Goal: Transaction & Acquisition: Book appointment/travel/reservation

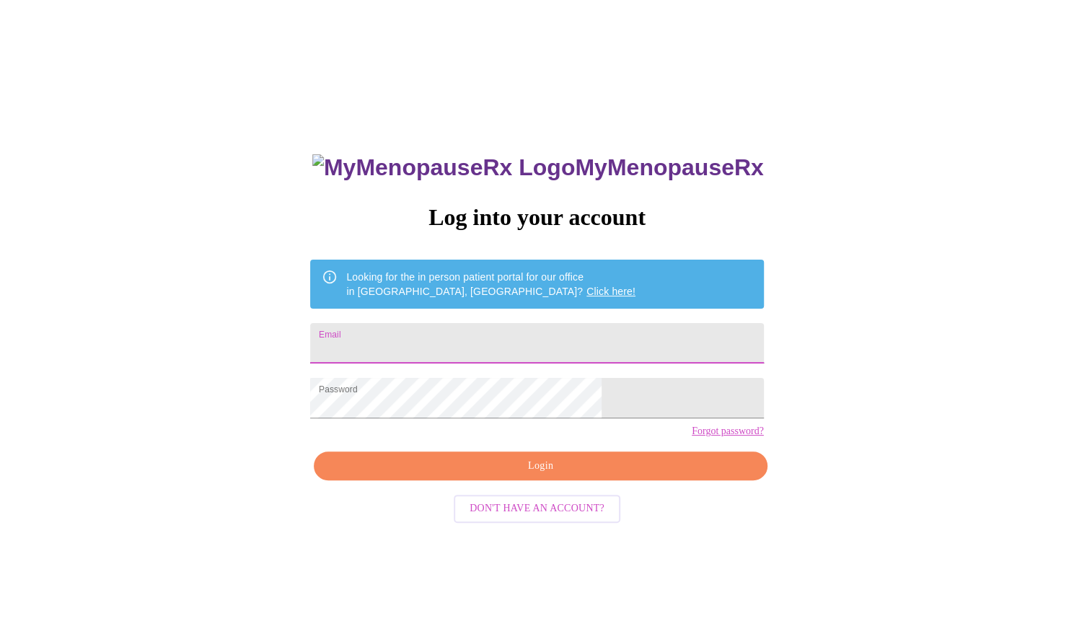
click at [430, 331] on input "Email" at bounding box center [536, 343] width 453 height 40
type input "[EMAIL_ADDRESS][DOMAIN_NAME]"
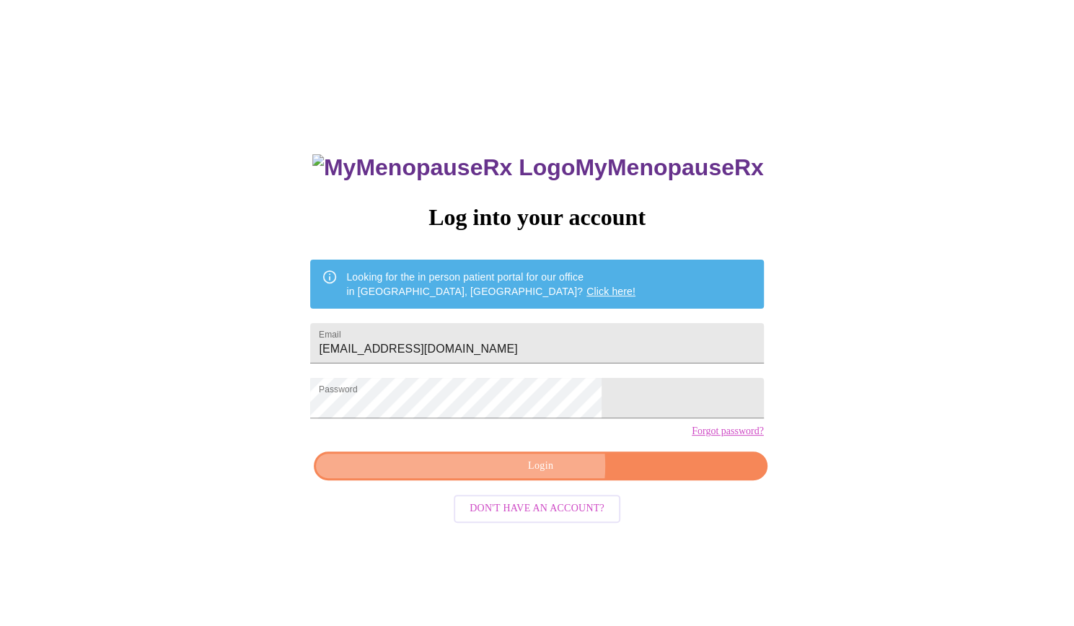
click at [534, 475] on span "Login" at bounding box center [540, 466] width 420 height 18
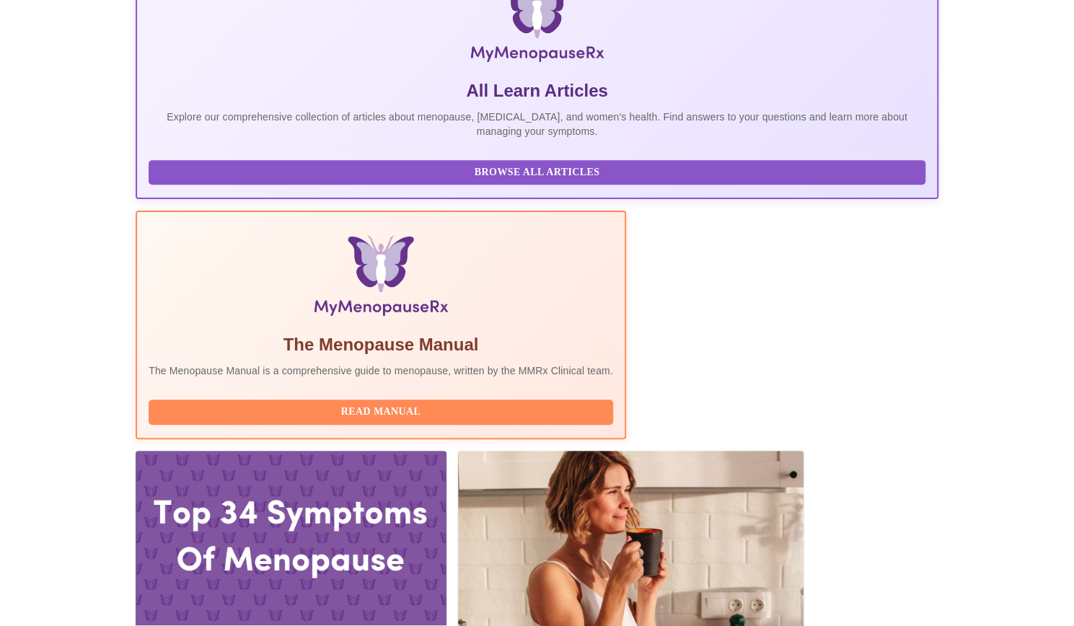
scroll to position [263, 0]
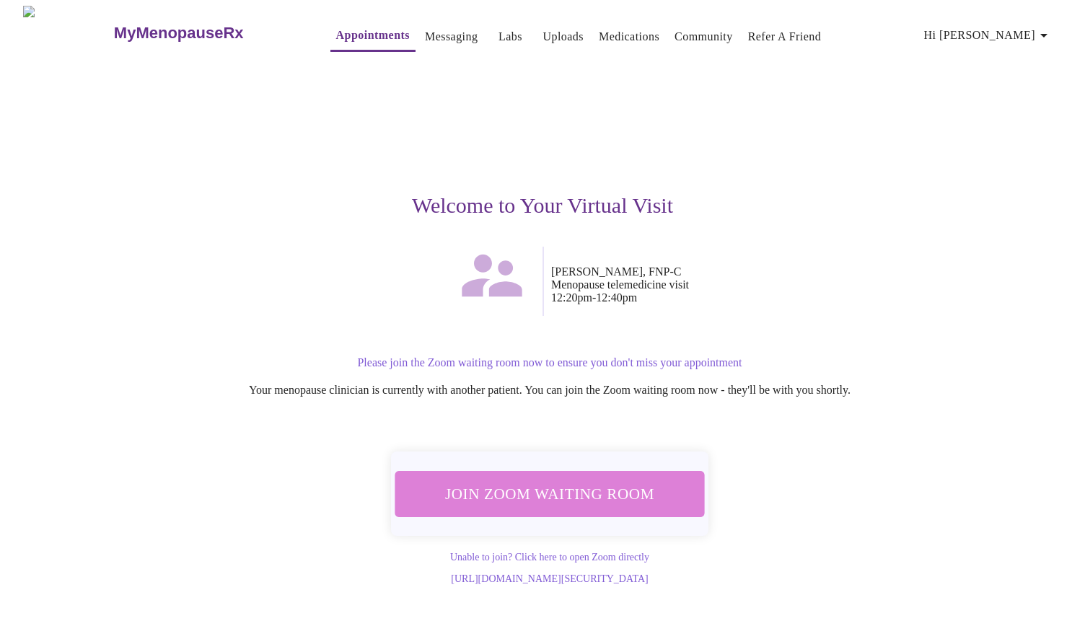
click at [558, 484] on span "Join Zoom Waiting Room" at bounding box center [549, 494] width 271 height 27
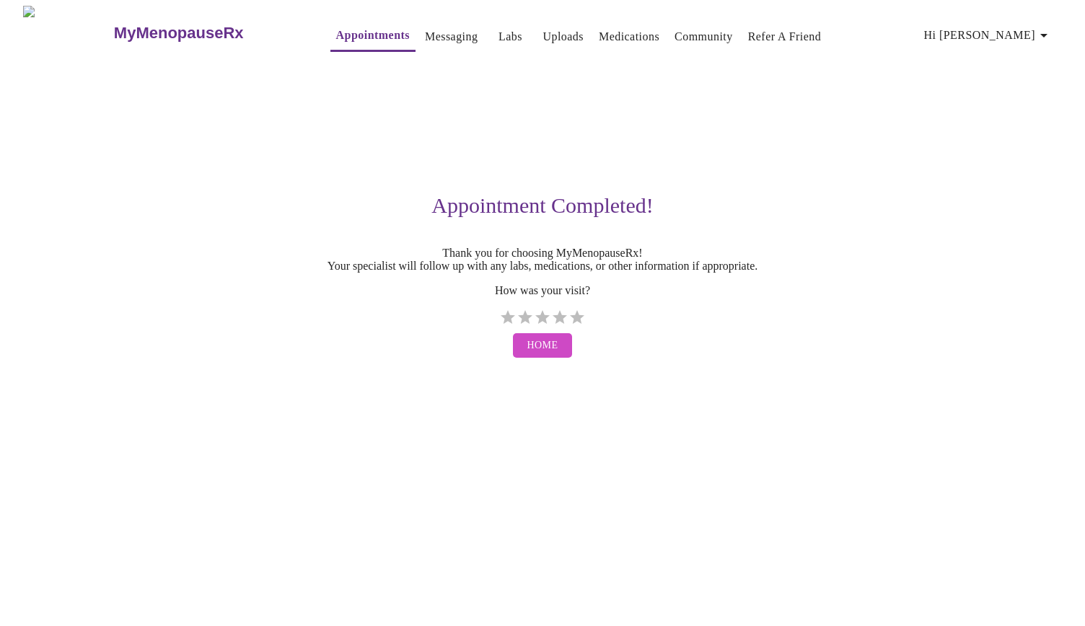
click at [126, 27] on h3 "MyMenopauseRx" at bounding box center [179, 33] width 130 height 19
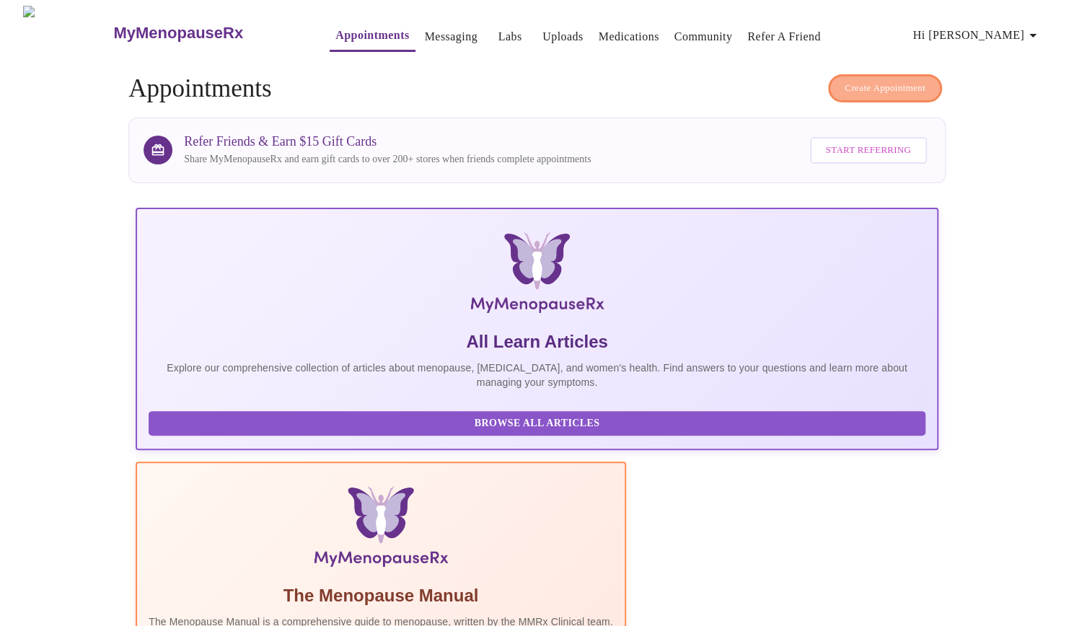
click at [882, 80] on span "Create Appointment" at bounding box center [885, 88] width 81 height 17
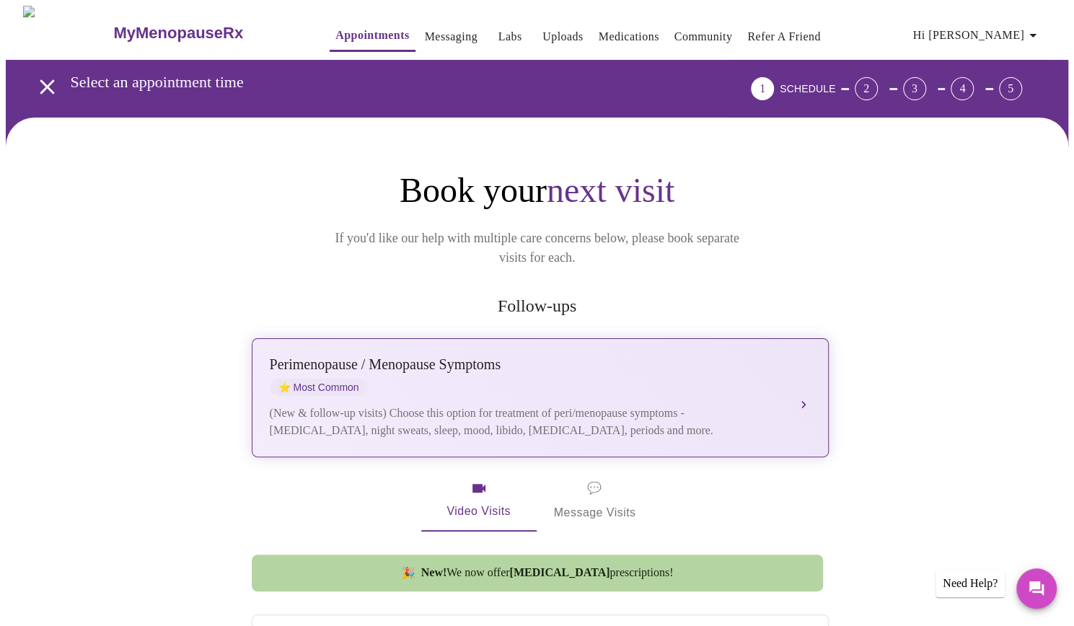
click at [795, 386] on div "[MEDICAL_DATA] / Menopause Symptoms ⭐ Most Common (New & follow-up visits) Choo…" at bounding box center [540, 397] width 541 height 83
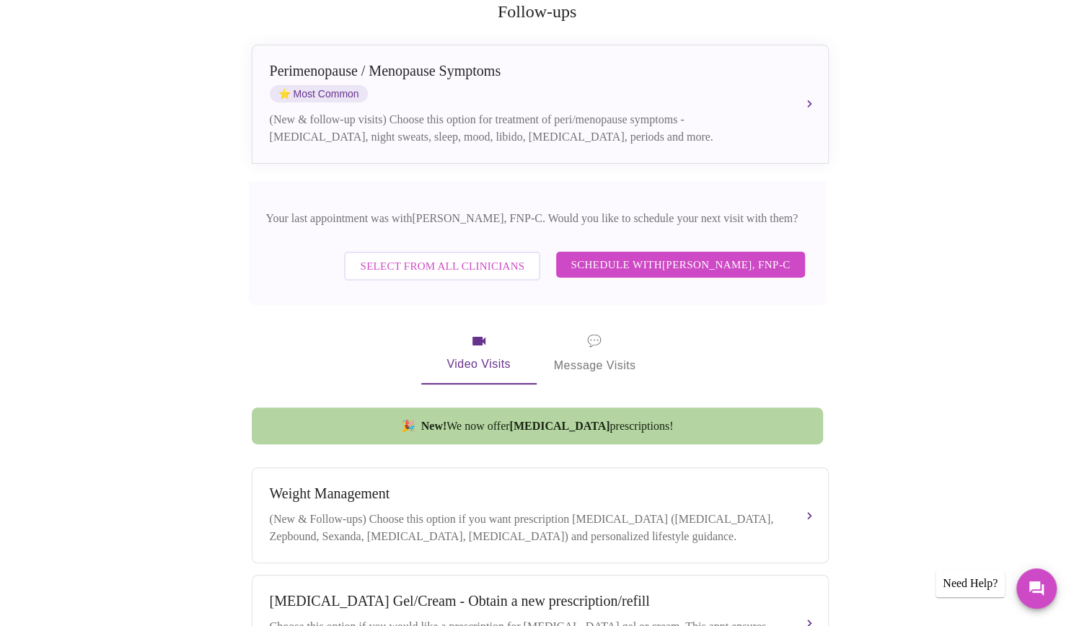
scroll to position [303, 0]
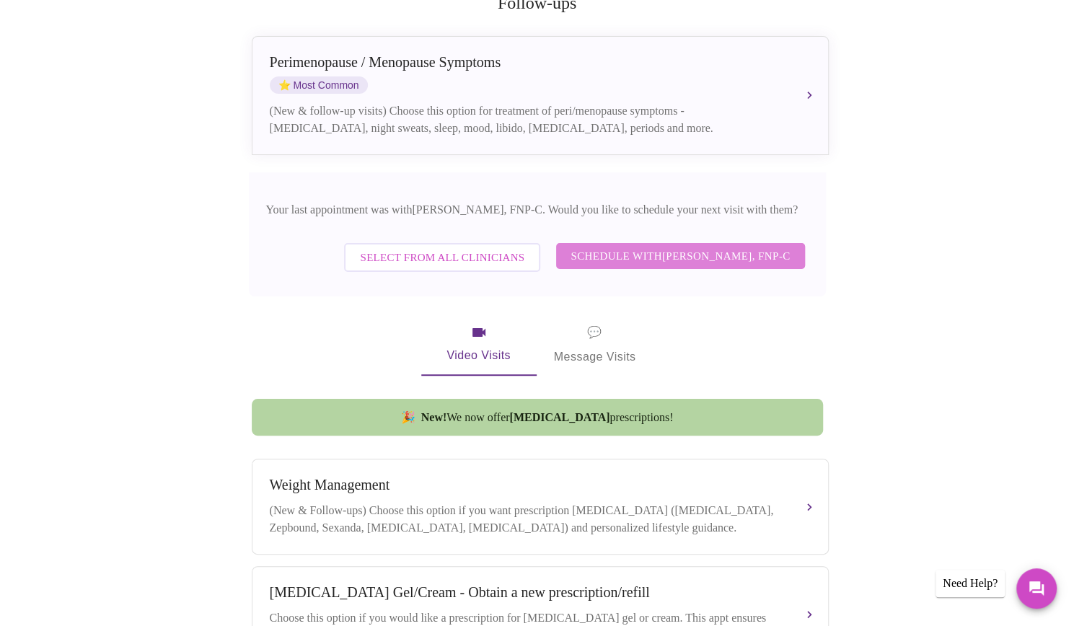
click at [734, 247] on span "Schedule with [PERSON_NAME], FNP-C" at bounding box center [680, 256] width 219 height 19
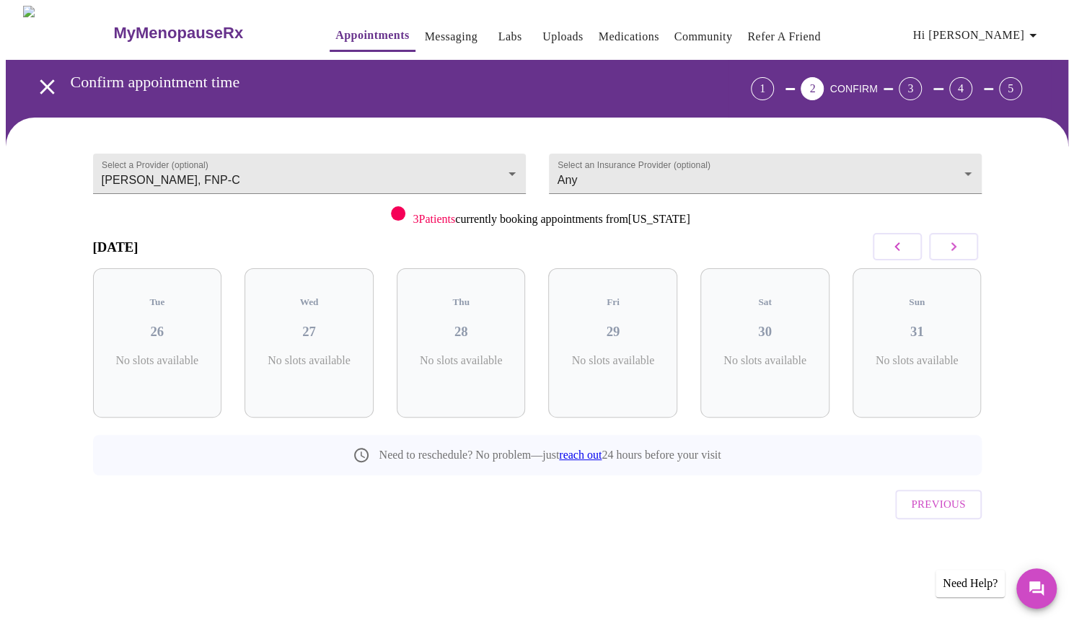
scroll to position [0, 0]
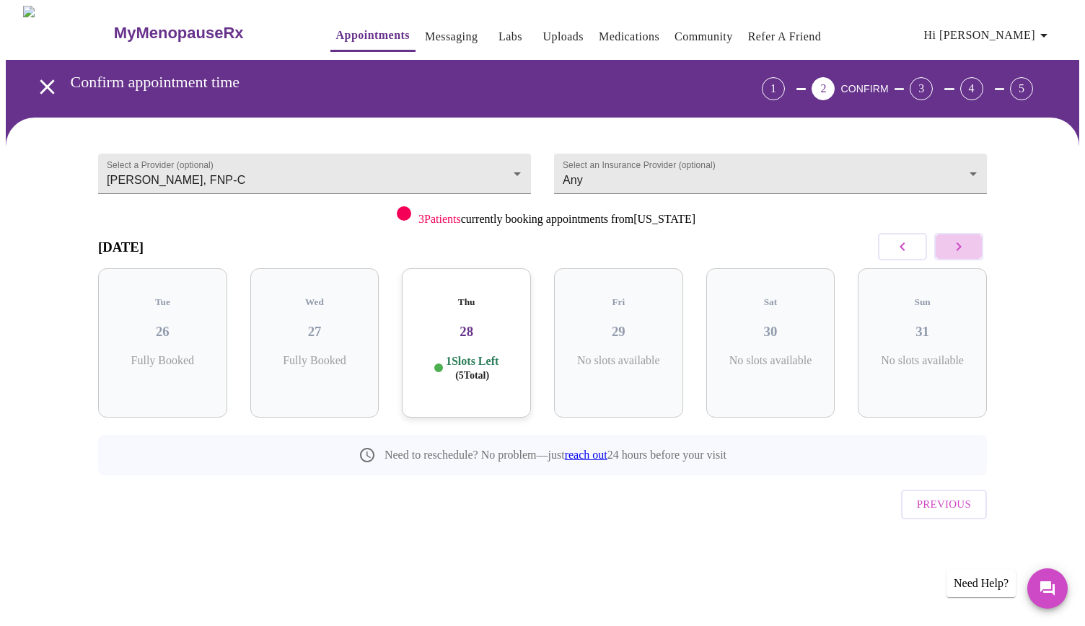
click at [973, 243] on button "button" at bounding box center [958, 246] width 49 height 27
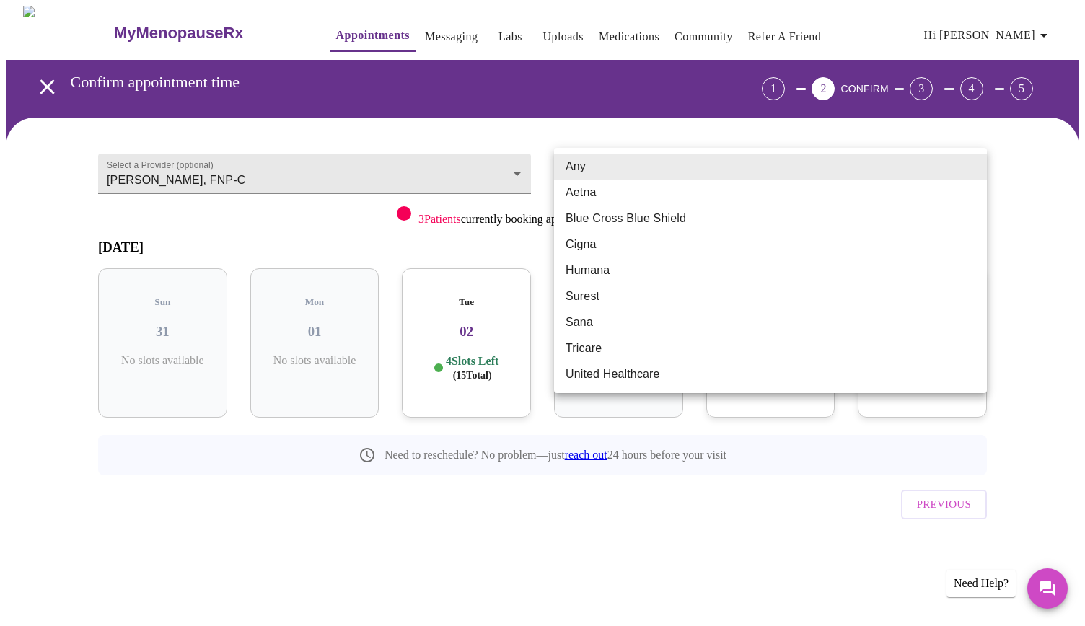
click at [946, 177] on body "MyMenopauseRx Appointments Messaging Labs Uploads Medications Community Refer a…" at bounding box center [543, 299] width 1074 height 586
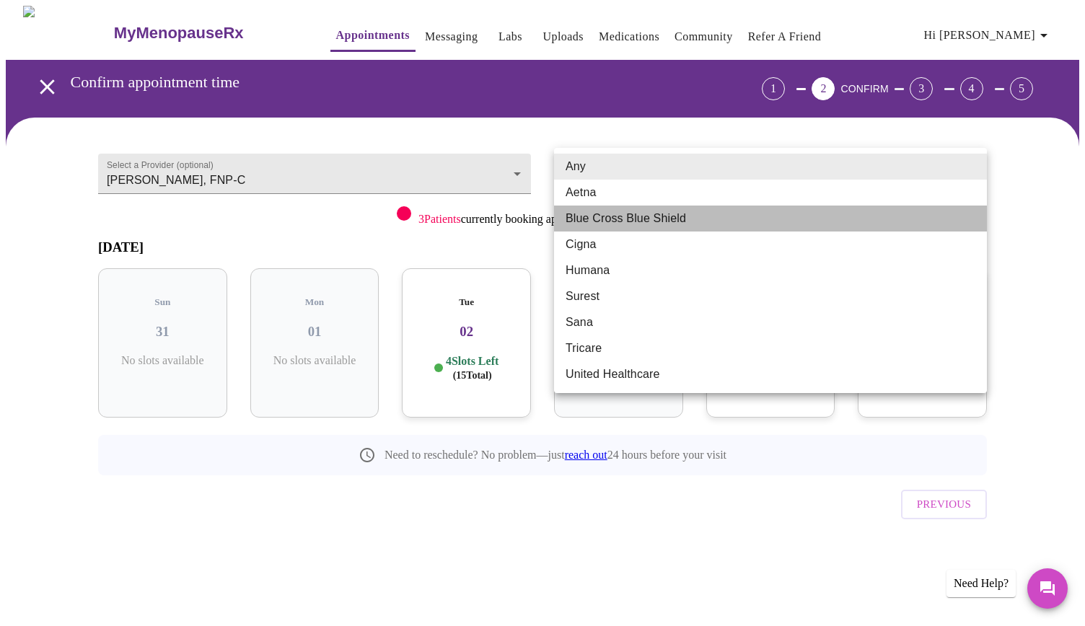
click at [867, 221] on li "Blue Cross Blue Shield" at bounding box center [770, 219] width 433 height 26
type input "Blue Cross Blue Shield"
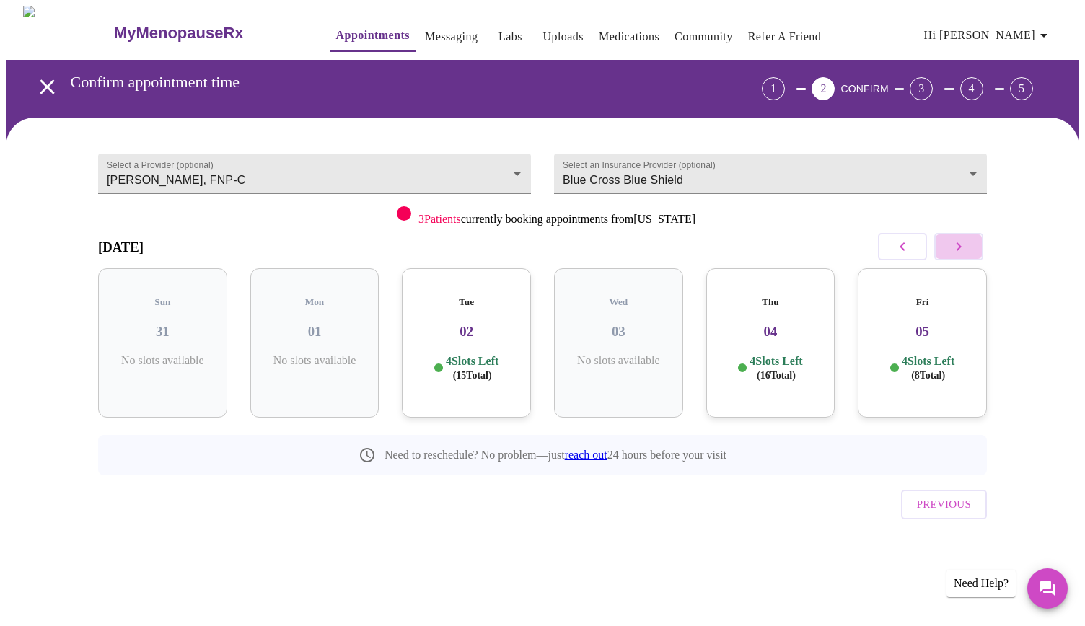
click at [958, 245] on icon "button" at bounding box center [959, 246] width 5 height 9
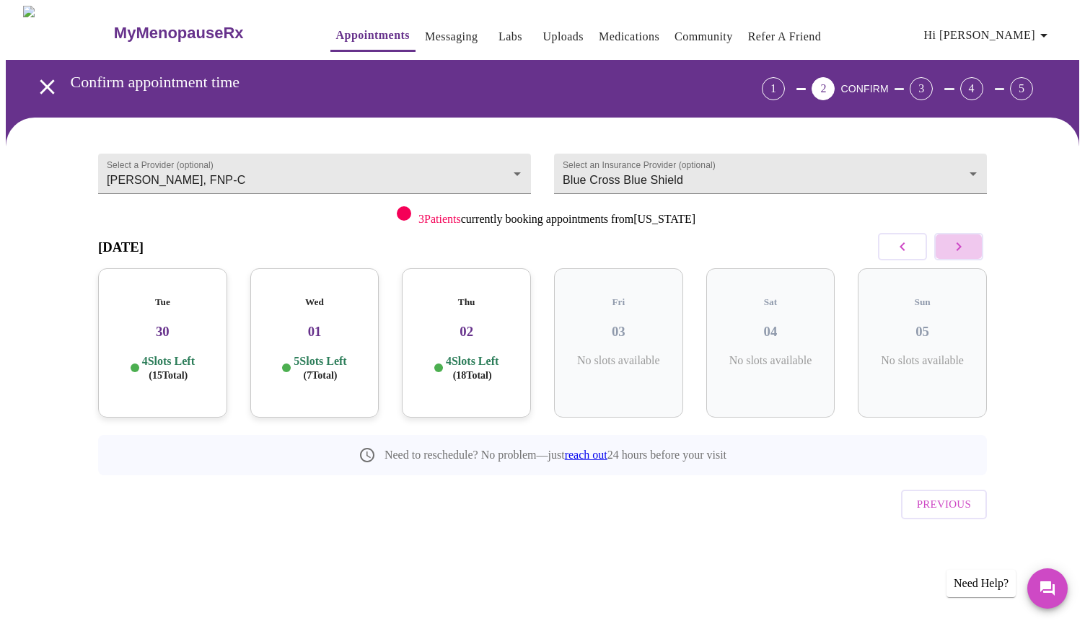
click at [958, 245] on icon "button" at bounding box center [959, 246] width 5 height 9
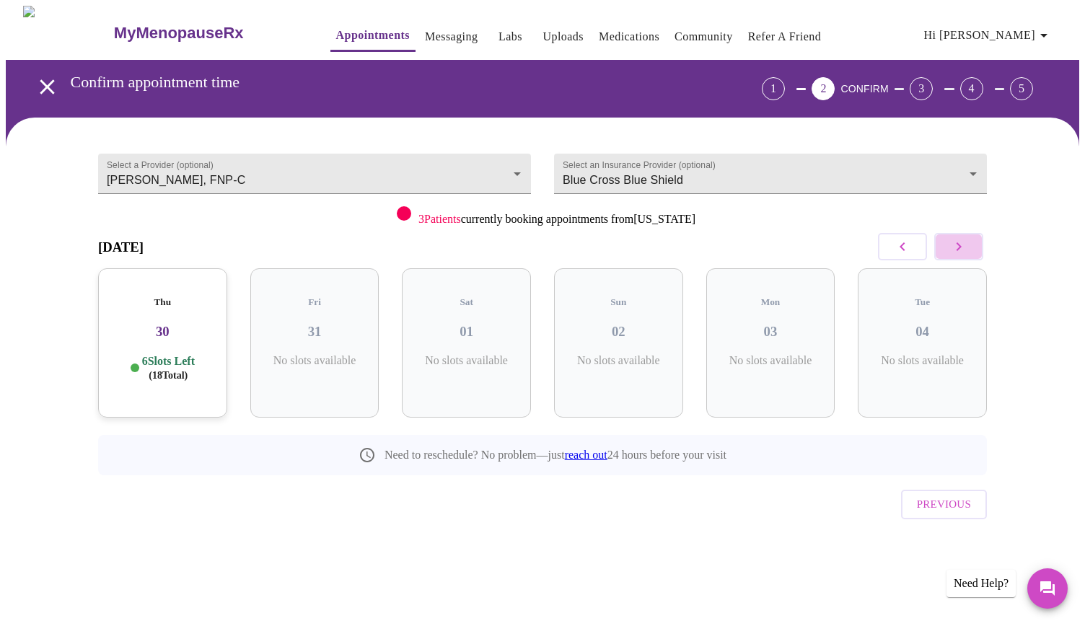
click at [958, 245] on icon "button" at bounding box center [959, 246] width 5 height 9
click at [908, 245] on icon "button" at bounding box center [902, 246] width 17 height 17
click at [925, 324] on h3 "04" at bounding box center [922, 332] width 106 height 16
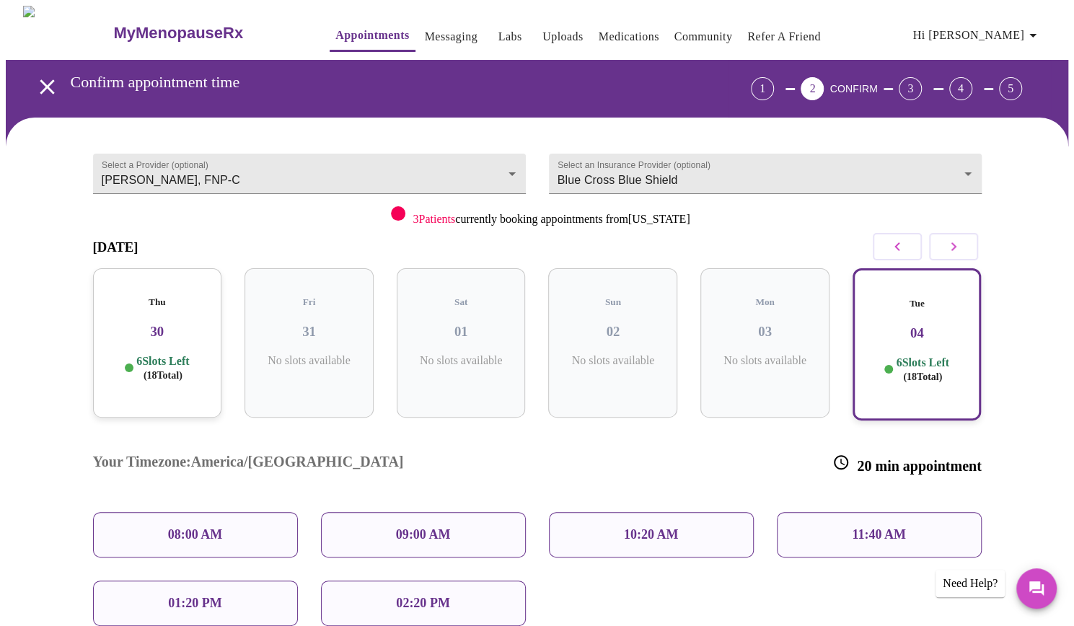
click at [195, 324] on h3 "30" at bounding box center [158, 332] width 106 height 16
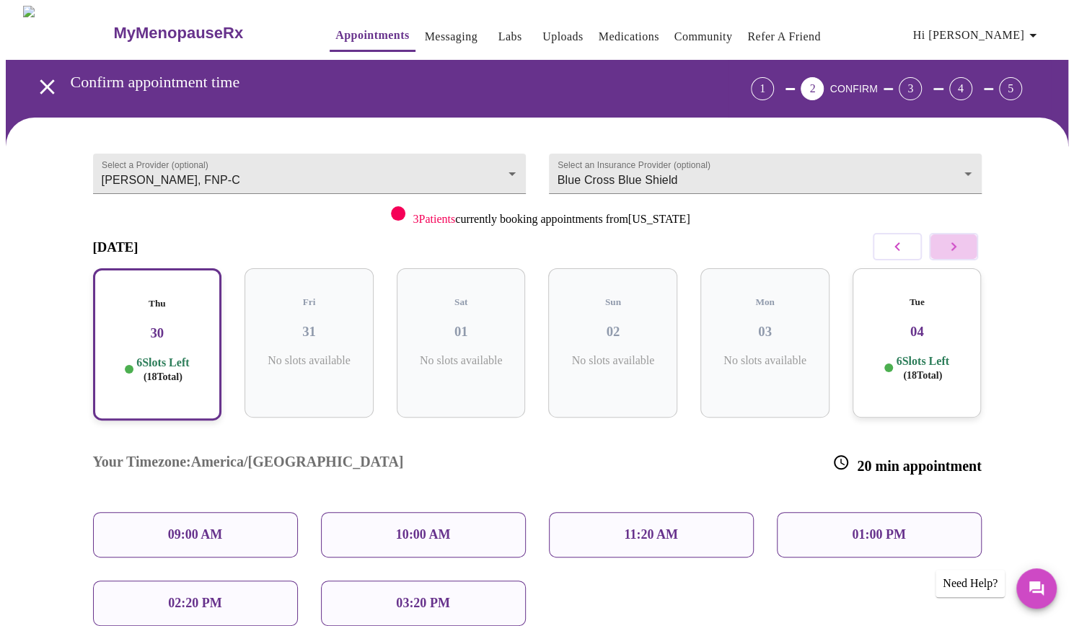
click at [952, 248] on icon "button" at bounding box center [953, 246] width 5 height 9
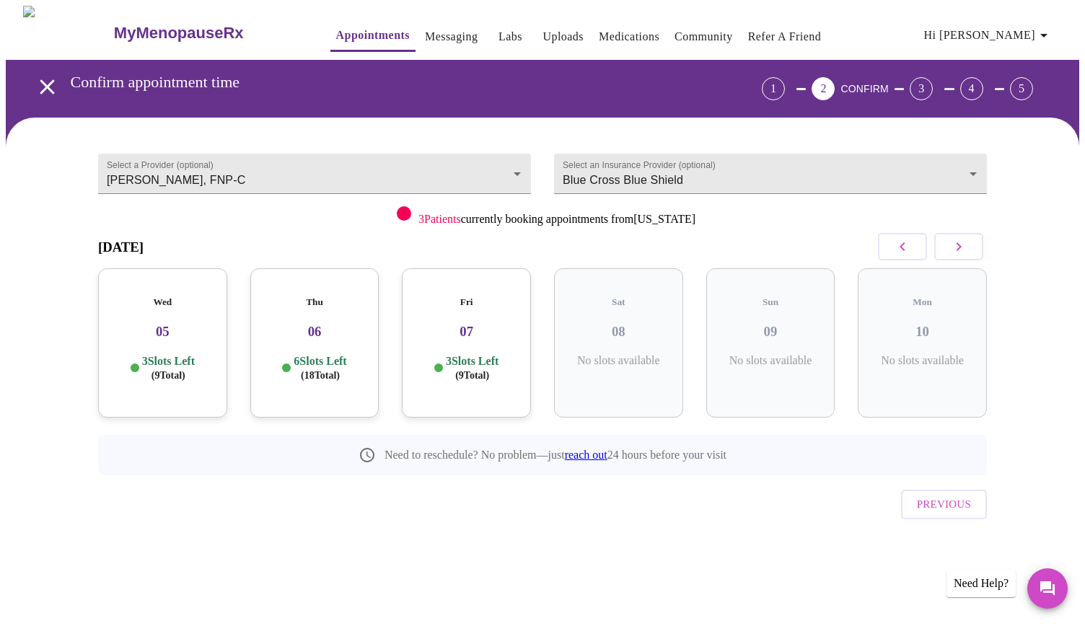
click at [476, 326] on h3 "07" at bounding box center [466, 332] width 106 height 16
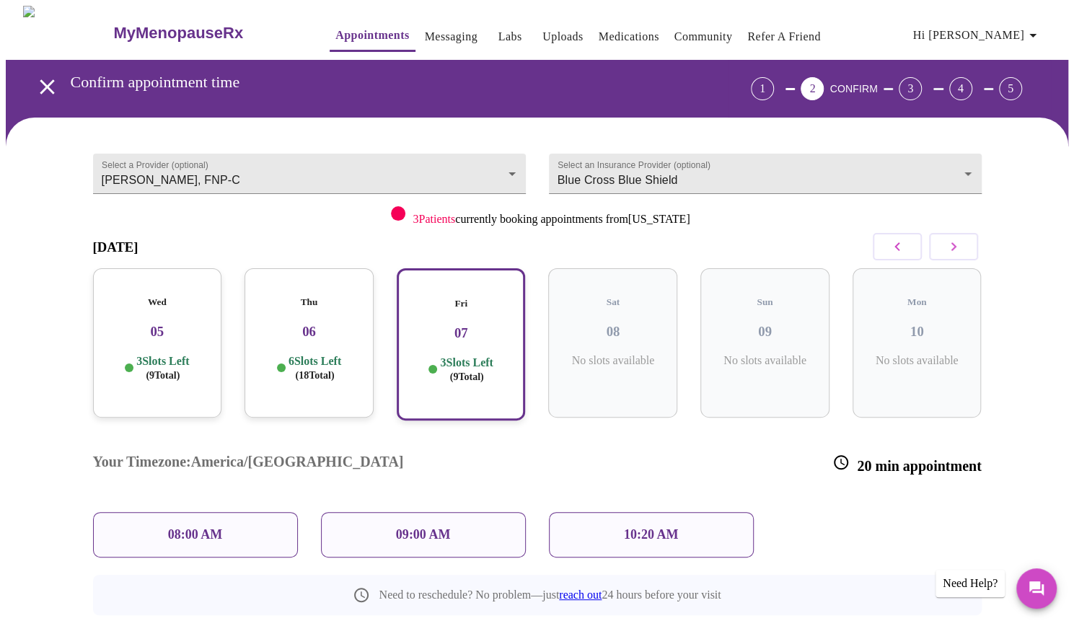
drag, startPoint x: 316, startPoint y: 315, endPoint x: 300, endPoint y: 343, distance: 31.7
click at [300, 354] on p "6 Slots Left ( 18 Total)" at bounding box center [315, 368] width 53 height 28
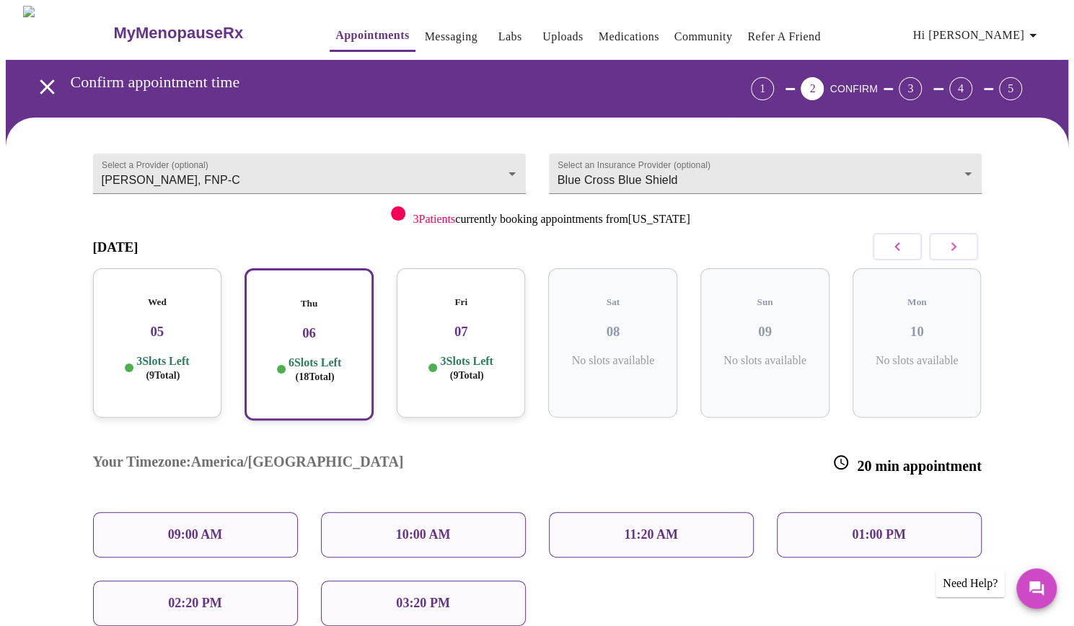
click at [149, 324] on h3 "05" at bounding box center [158, 332] width 106 height 16
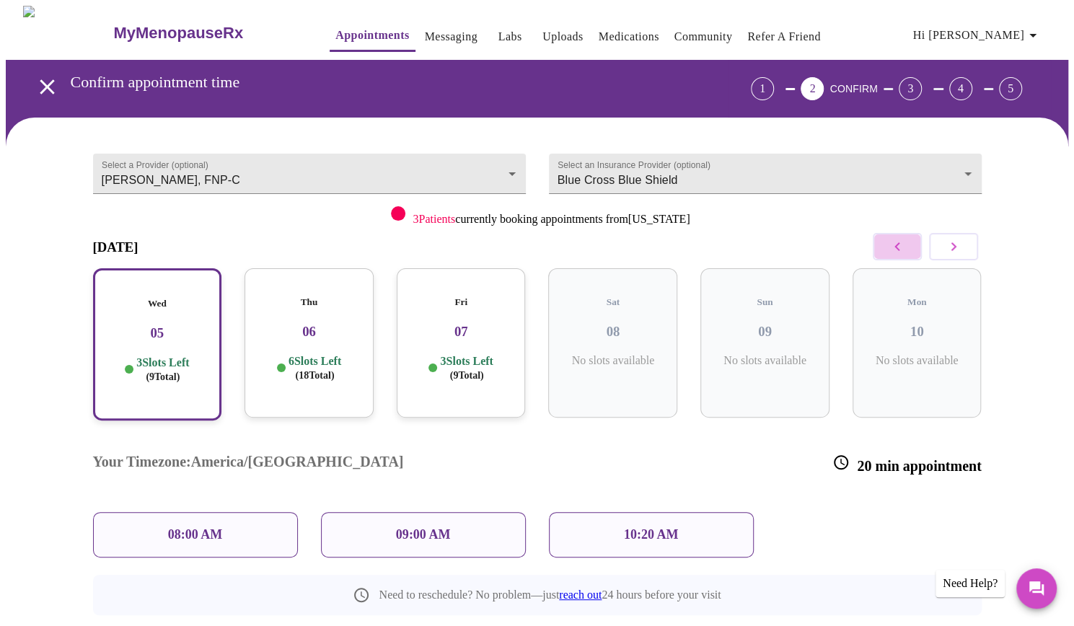
click at [896, 241] on icon "button" at bounding box center [897, 246] width 17 height 17
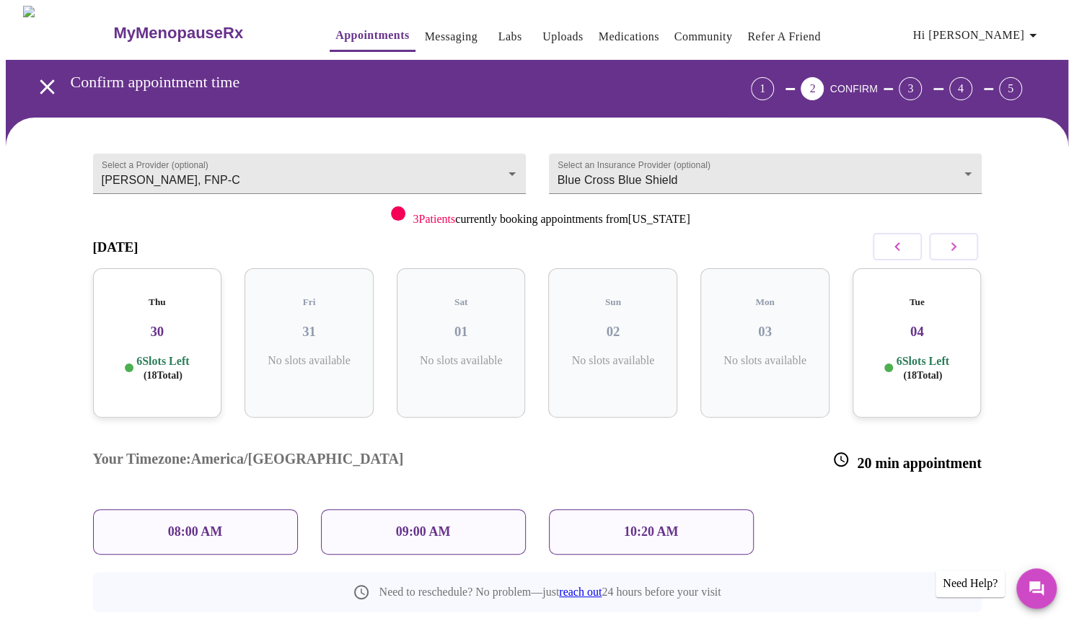
click at [885, 364] on div at bounding box center [889, 368] width 9 height 9
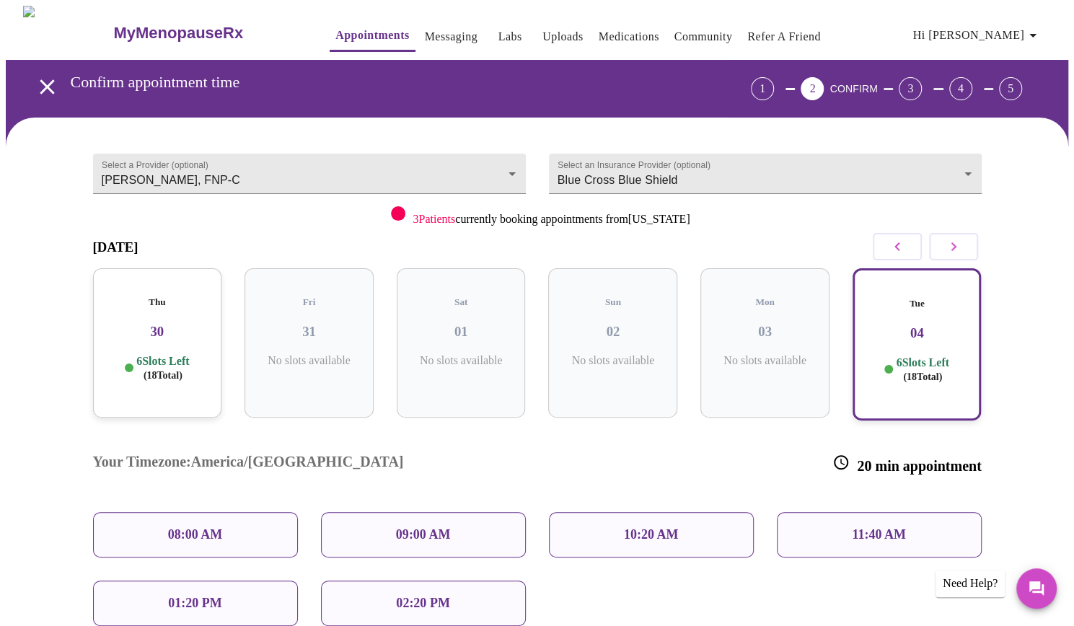
click at [157, 581] on div "01:20 PM" at bounding box center [195, 603] width 205 height 45
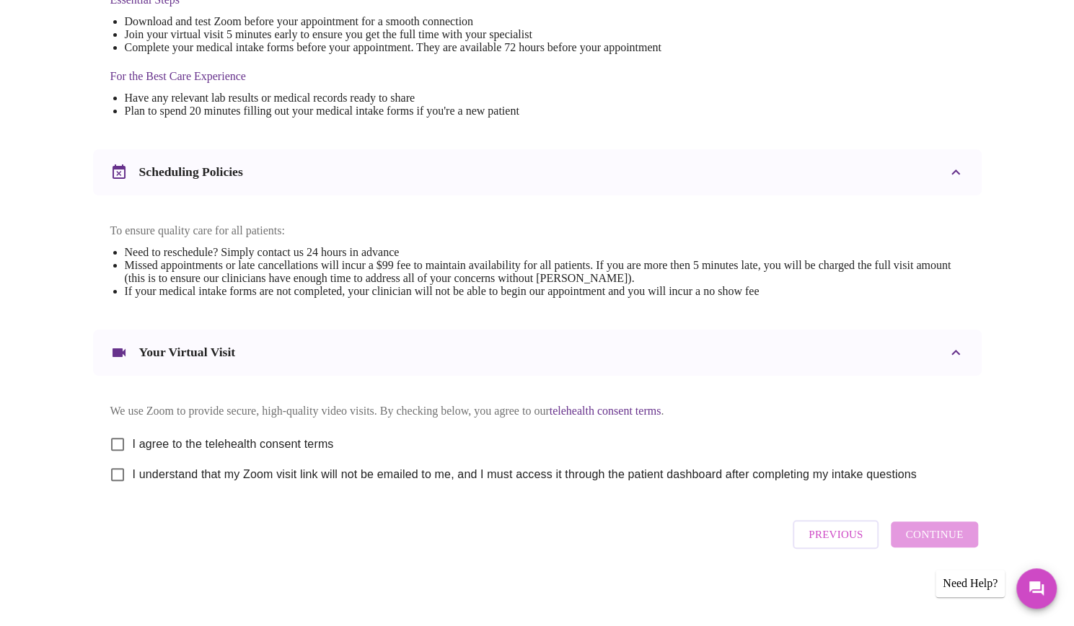
scroll to position [405, 0]
click at [116, 450] on input "I agree to the telehealth consent terms" at bounding box center [117, 444] width 30 height 30
checkbox input "true"
click at [117, 489] on input "I understand that my Zoom visit link will not be emailed to me, and I must acce…" at bounding box center [117, 474] width 30 height 30
checkbox input "true"
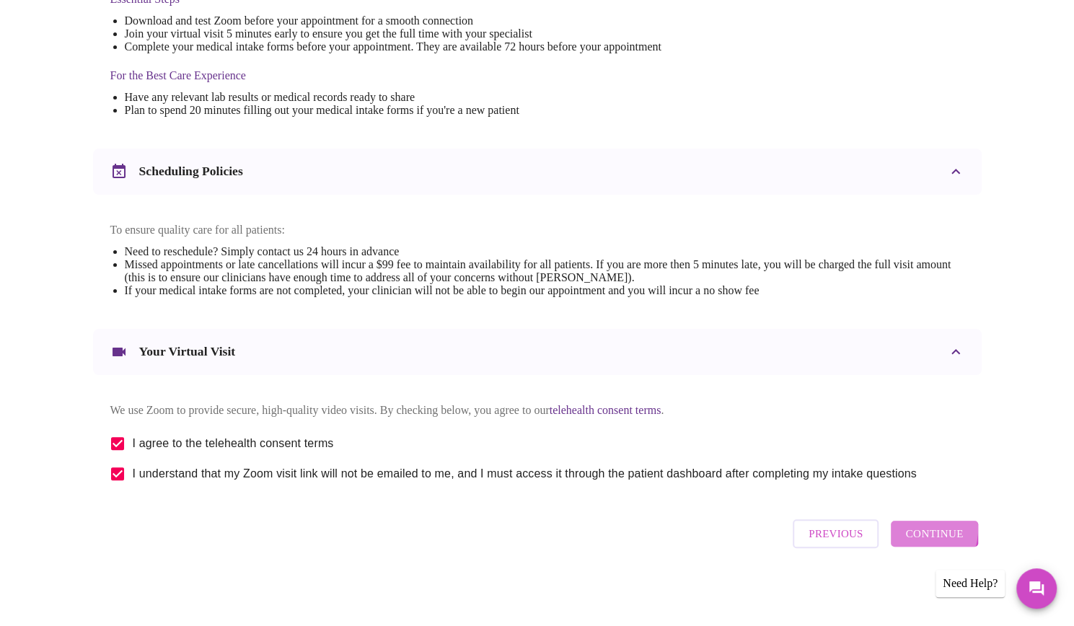
click at [917, 543] on span "Continue" at bounding box center [934, 534] width 58 height 19
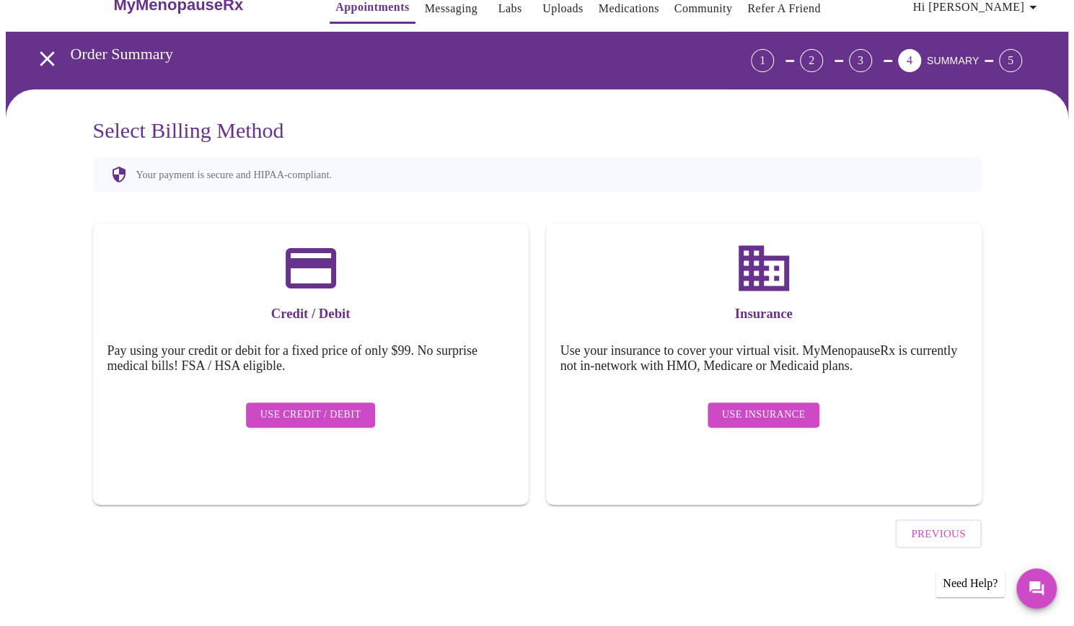
scroll to position [0, 0]
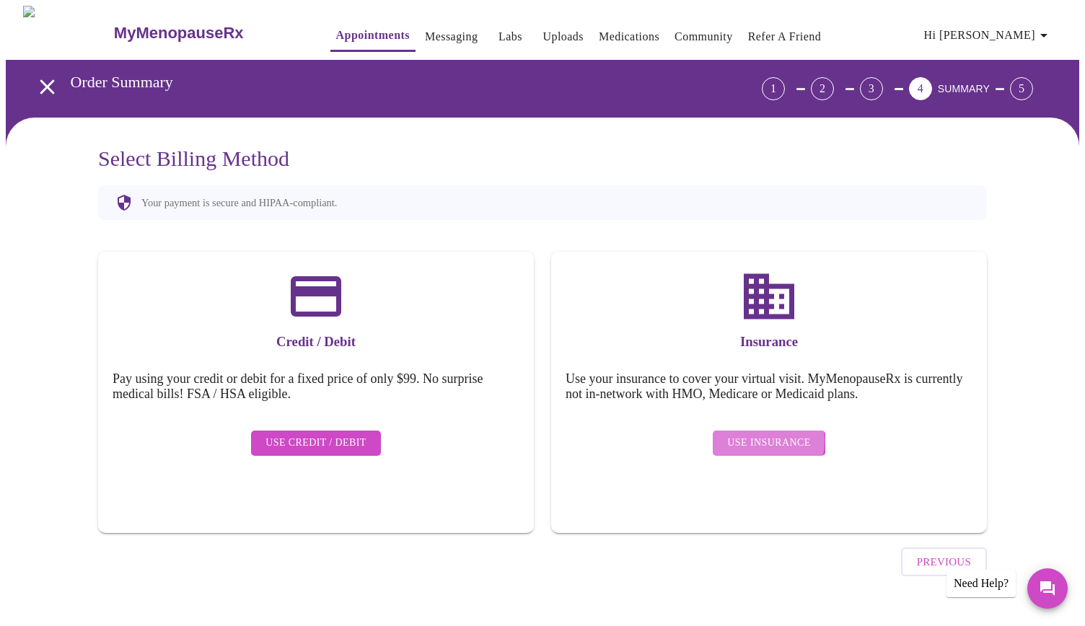
click at [747, 434] on span "Use Insurance" at bounding box center [768, 443] width 83 height 18
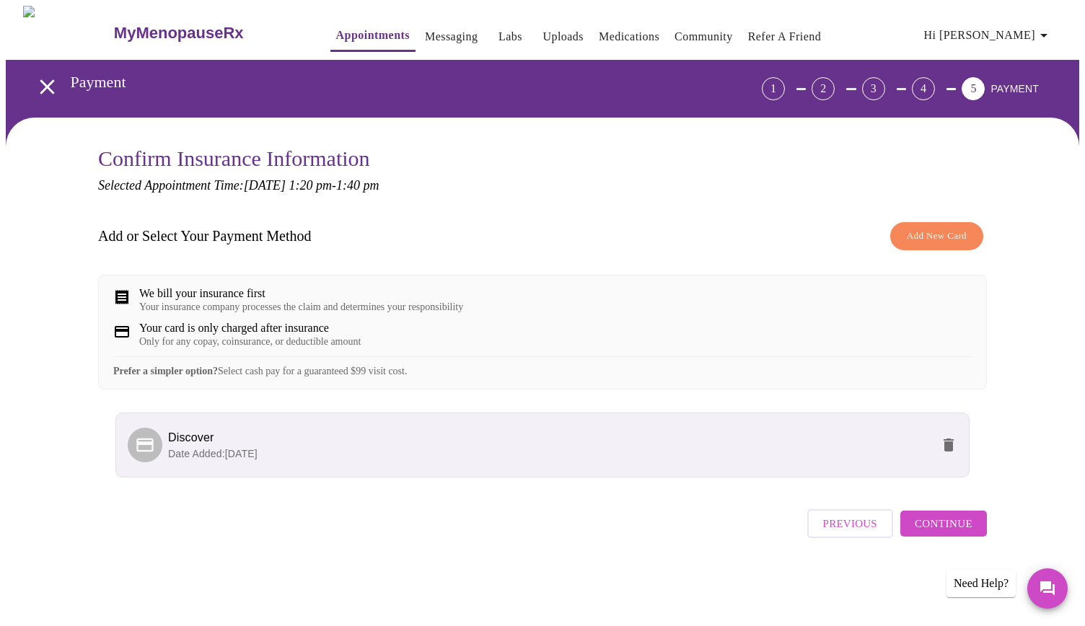
click at [459, 447] on span "Discover" at bounding box center [549, 437] width 763 height 17
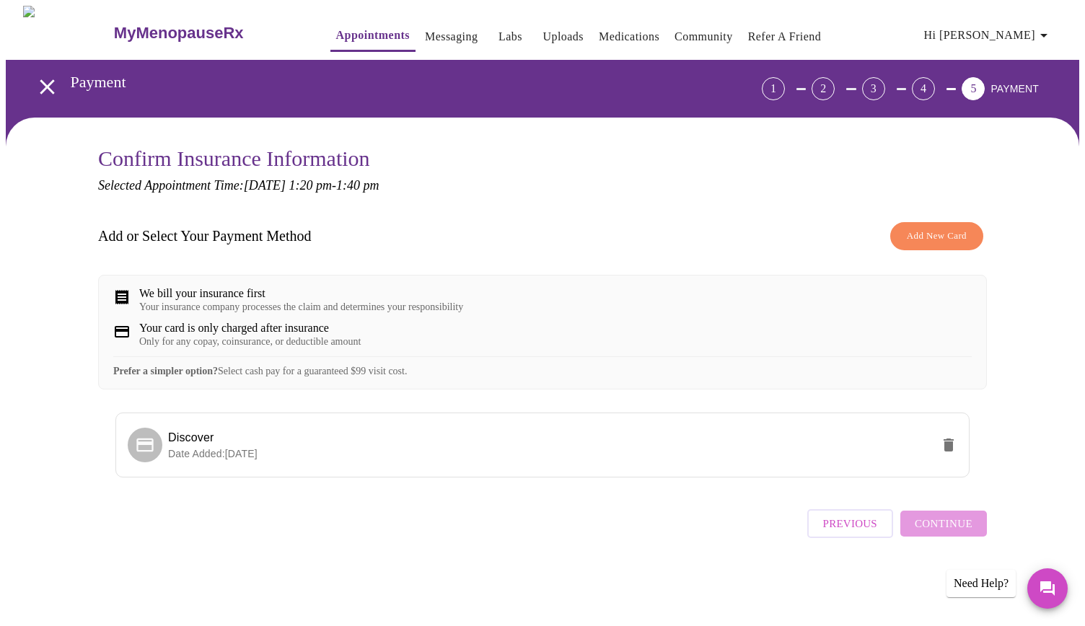
click at [929, 538] on div "Previous Continue" at bounding box center [897, 520] width 180 height 51
click at [535, 461] on p "Date Added: [DATE]" at bounding box center [549, 454] width 763 height 14
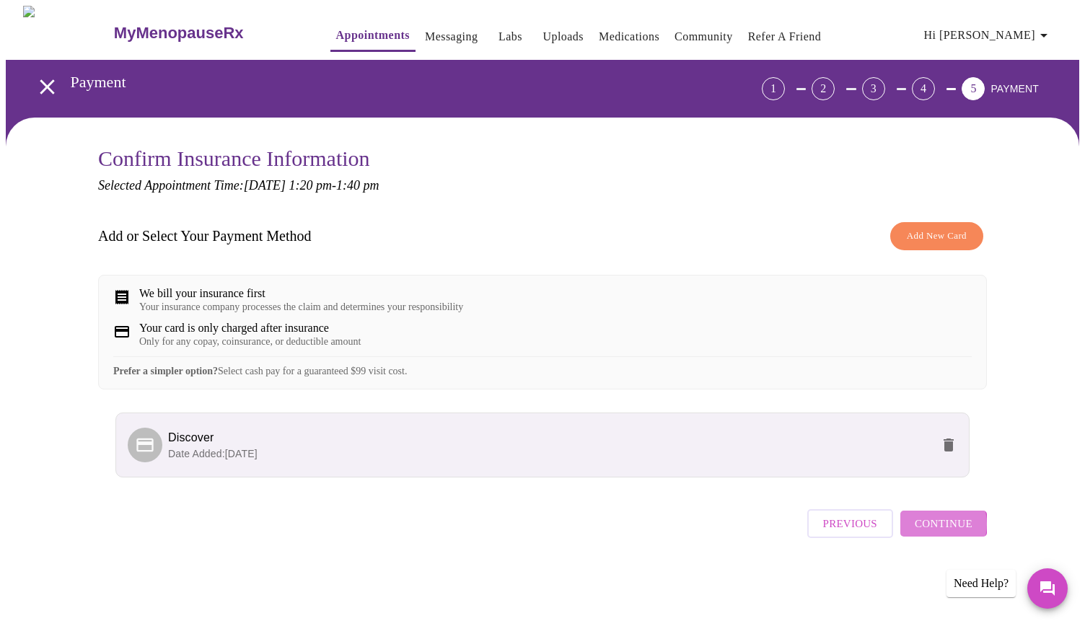
click at [935, 533] on span "Continue" at bounding box center [944, 523] width 58 height 19
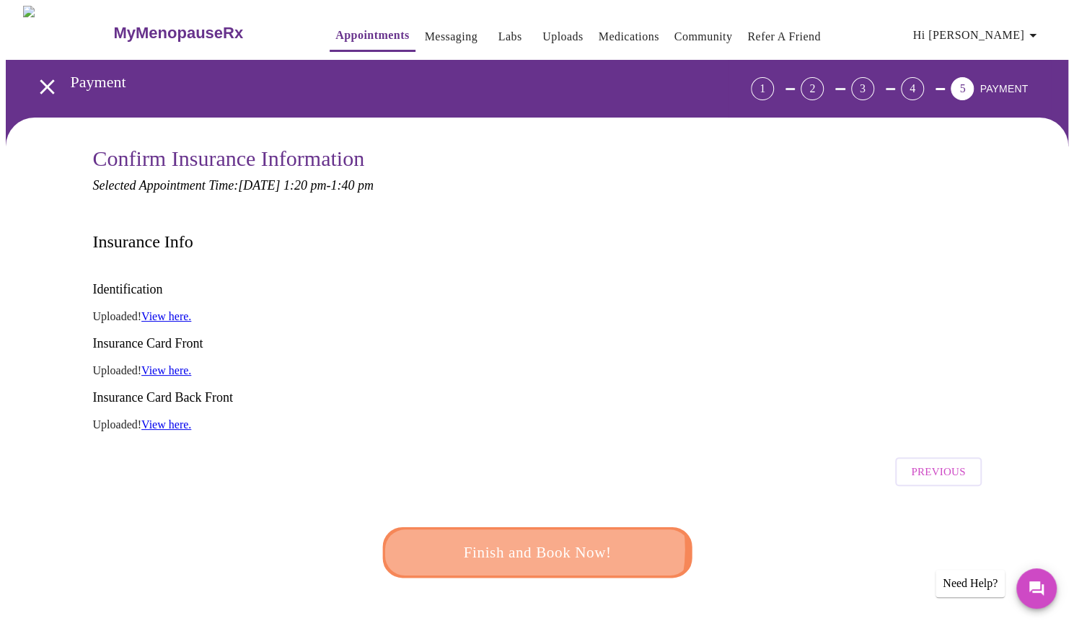
click at [530, 540] on span "Finish and Book Now!" at bounding box center [537, 553] width 267 height 27
